Goal: Navigation & Orientation: Find specific page/section

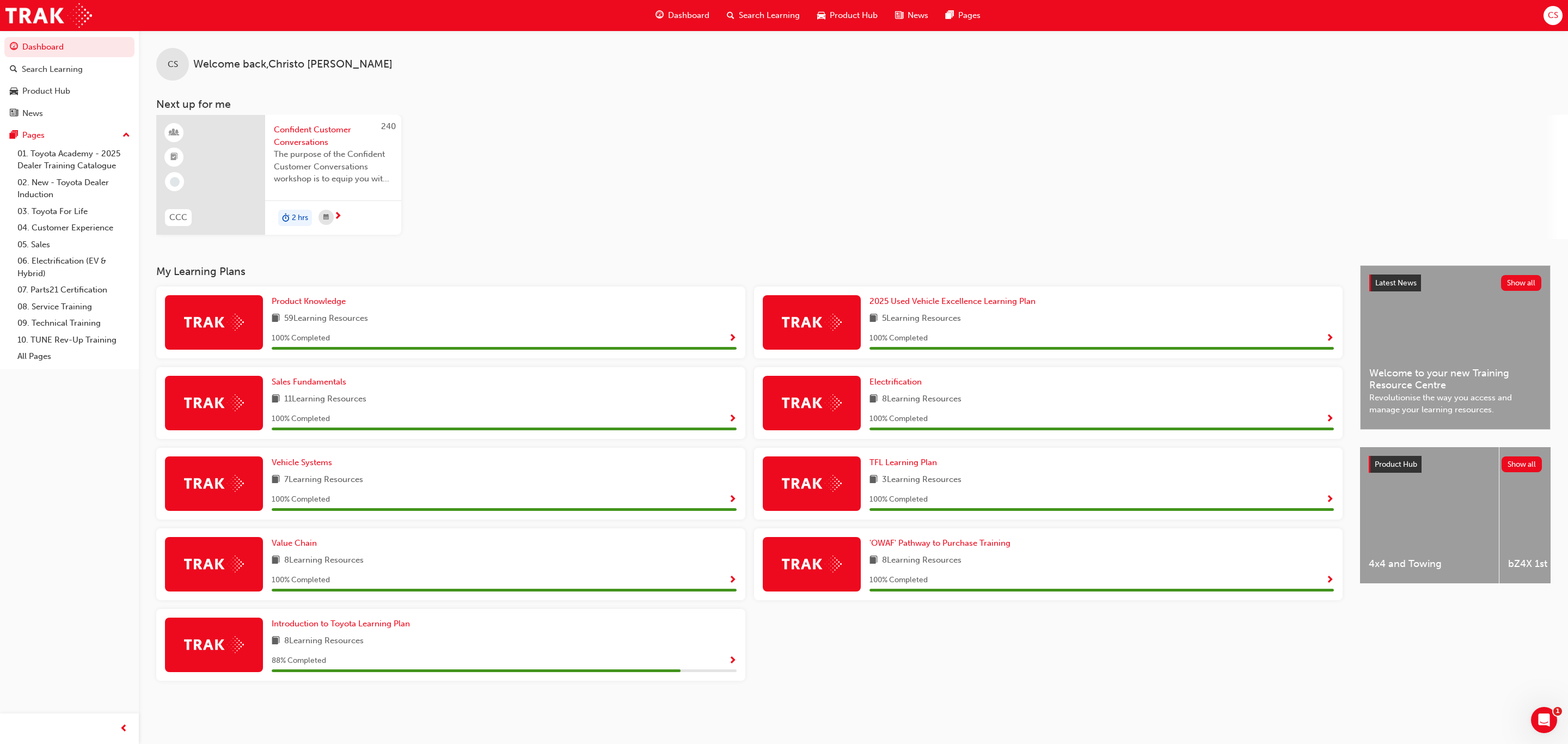
click at [311, 128] on span "Confident Customer Conversations" at bounding box center [334, 135] width 119 height 25
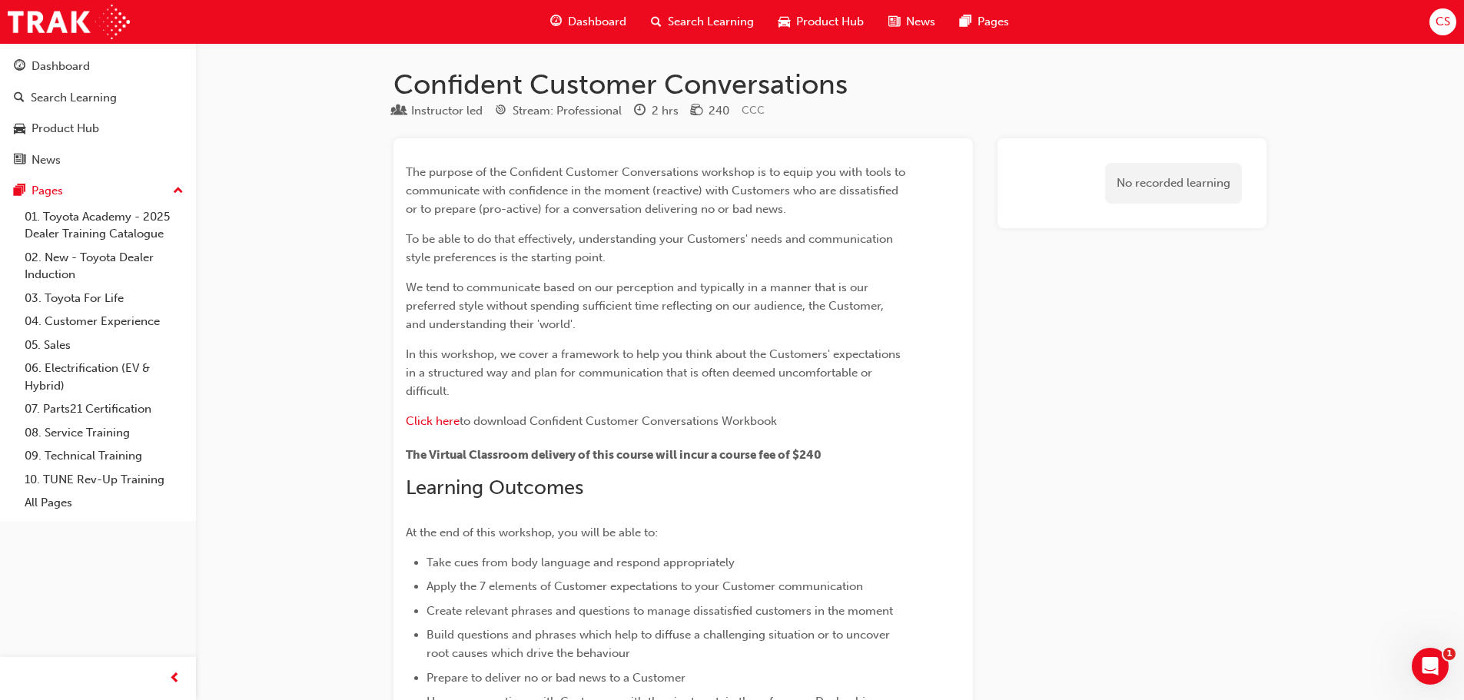
click at [927, 26] on span "News" at bounding box center [920, 22] width 29 height 18
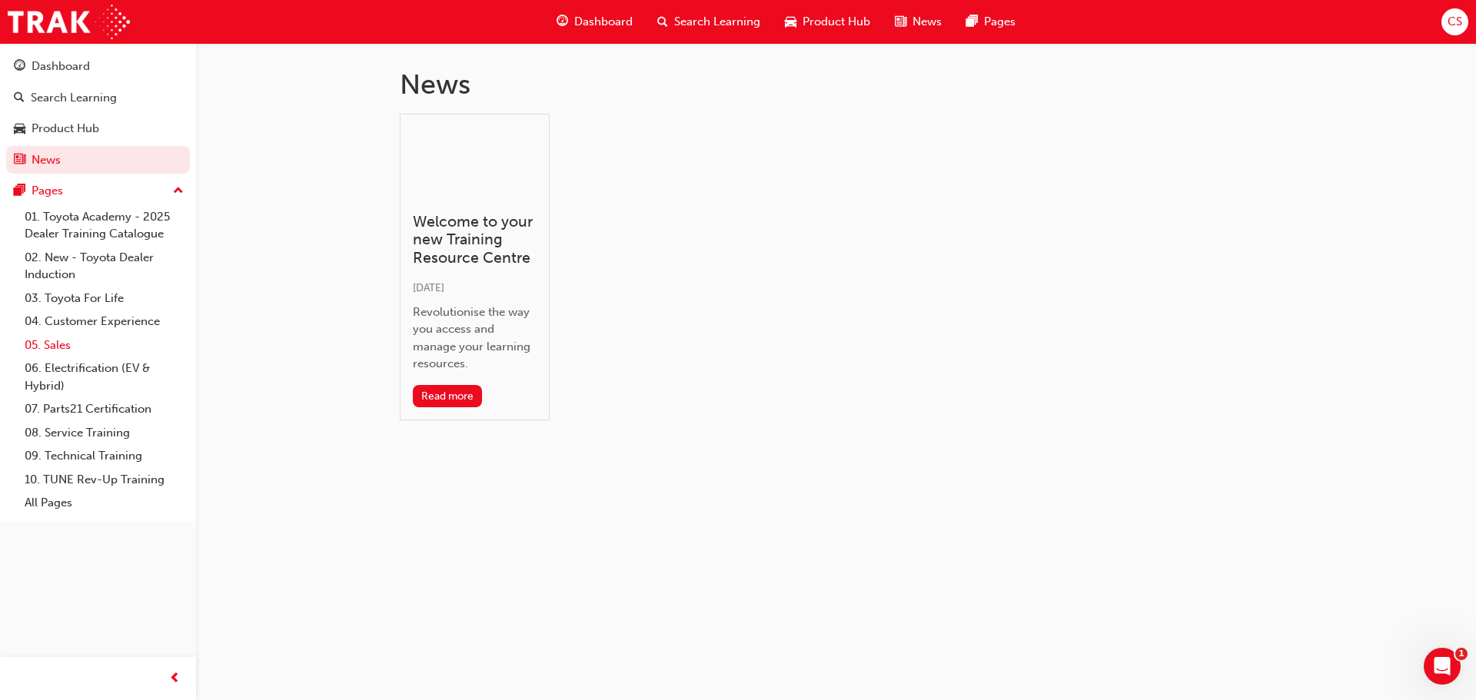
click at [51, 354] on link "05. Sales" at bounding box center [103, 346] width 171 height 24
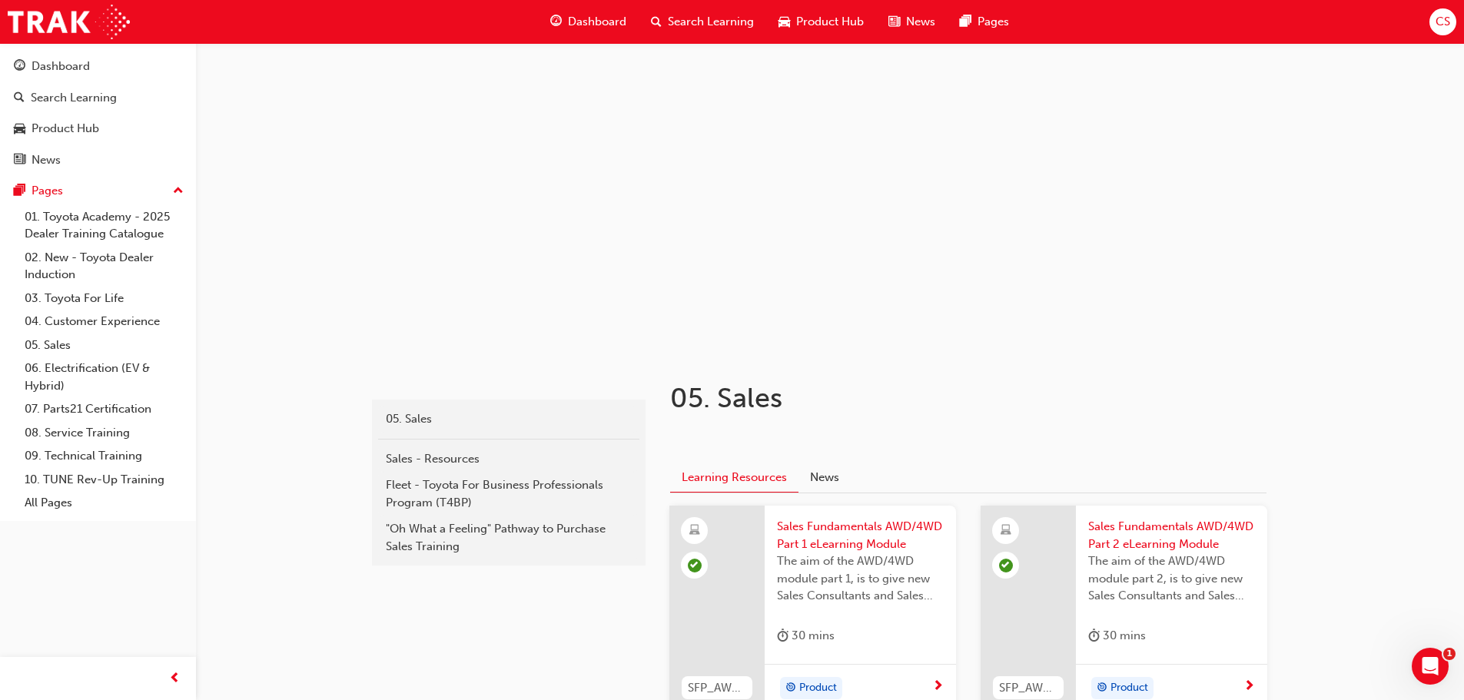
click at [591, 25] on span "Dashboard" at bounding box center [597, 22] width 58 height 18
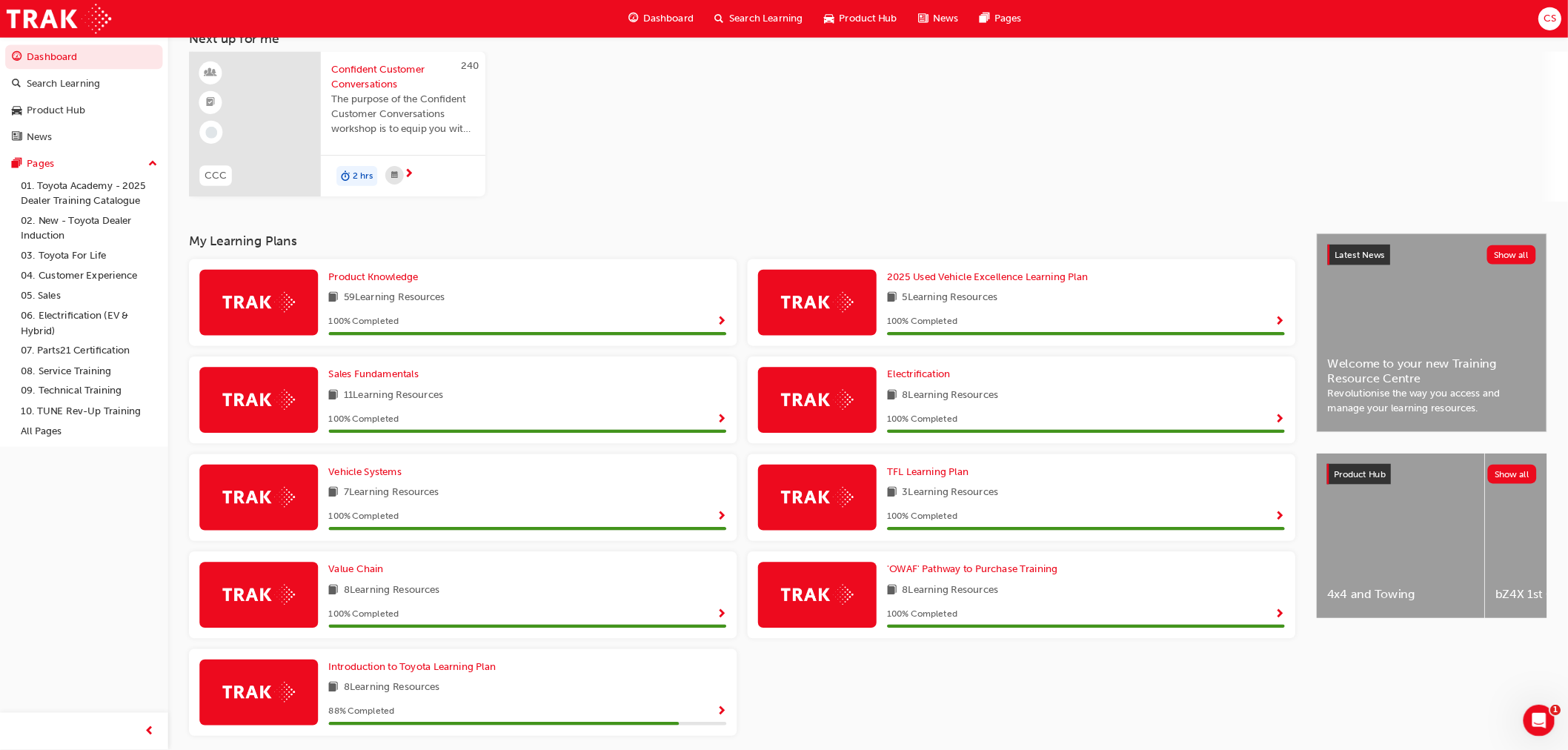
scroll to position [98, 0]
